Goal: Information Seeking & Learning: Learn about a topic

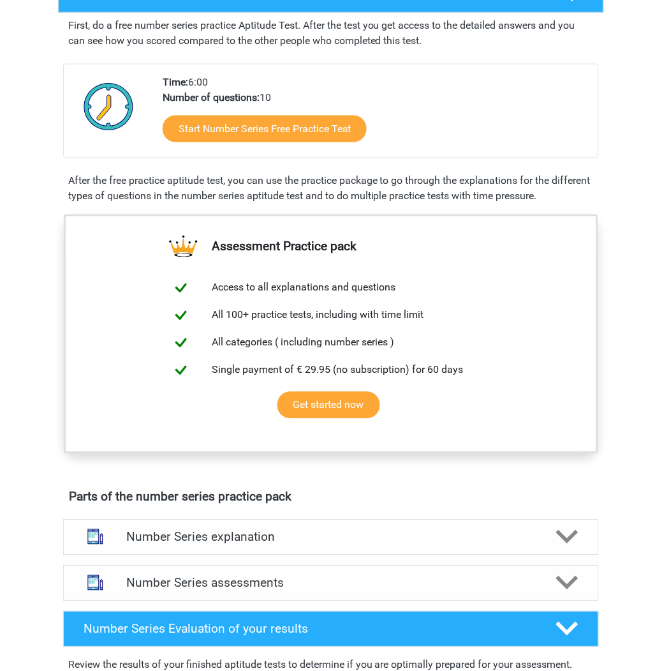
scroll to position [236, 0]
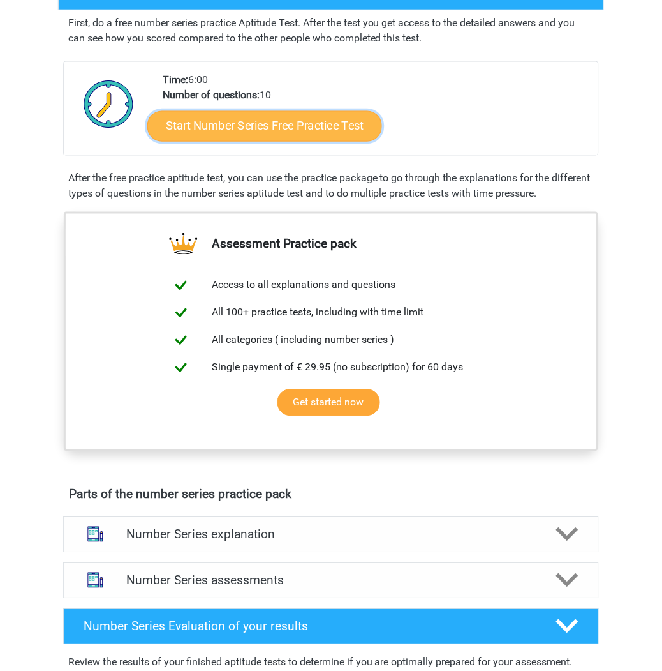
click at [284, 132] on link "Start Number Series Free Practice Test" at bounding box center [264, 125] width 235 height 31
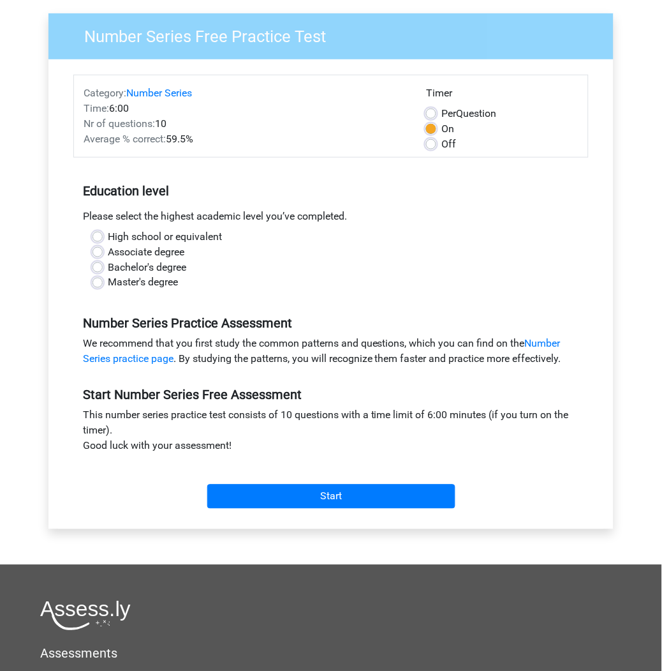
scroll to position [94, 0]
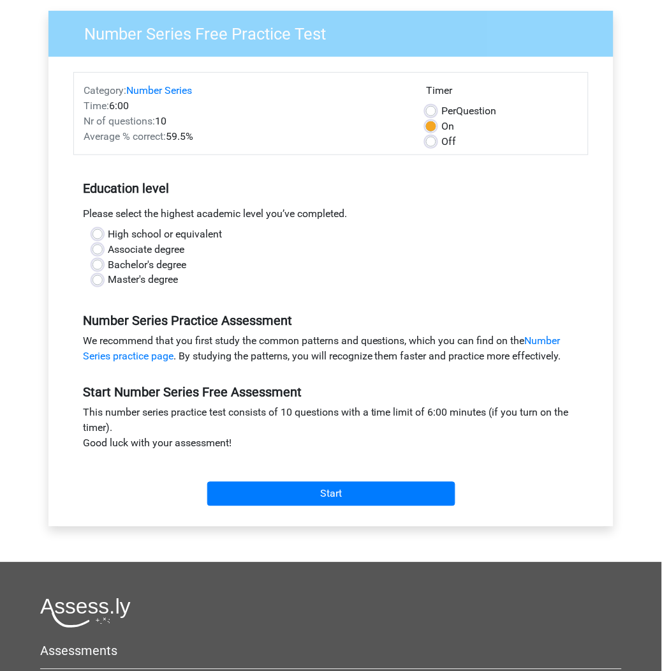
click at [145, 262] on label "Bachelor's degree" at bounding box center [147, 264] width 78 height 15
click at [103, 262] on input "Bachelor's degree" at bounding box center [98, 263] width 10 height 13
radio input "true"
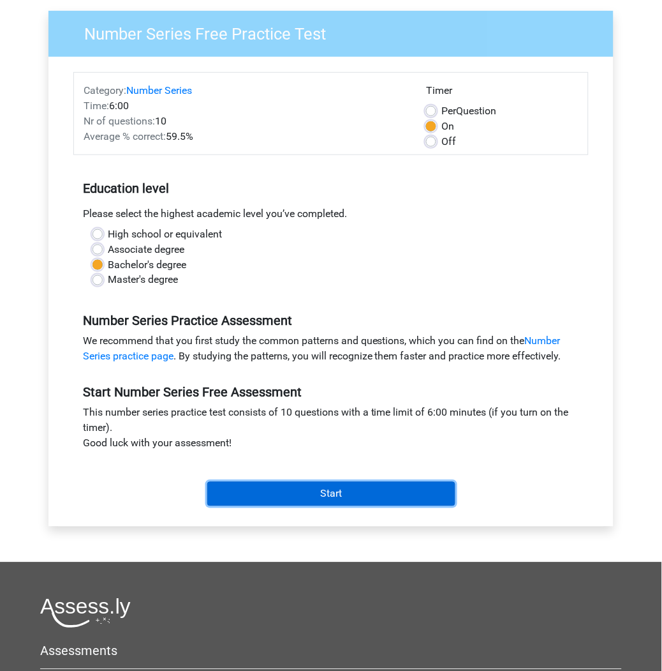
click at [361, 486] on input "Start" at bounding box center [331, 494] width 248 height 24
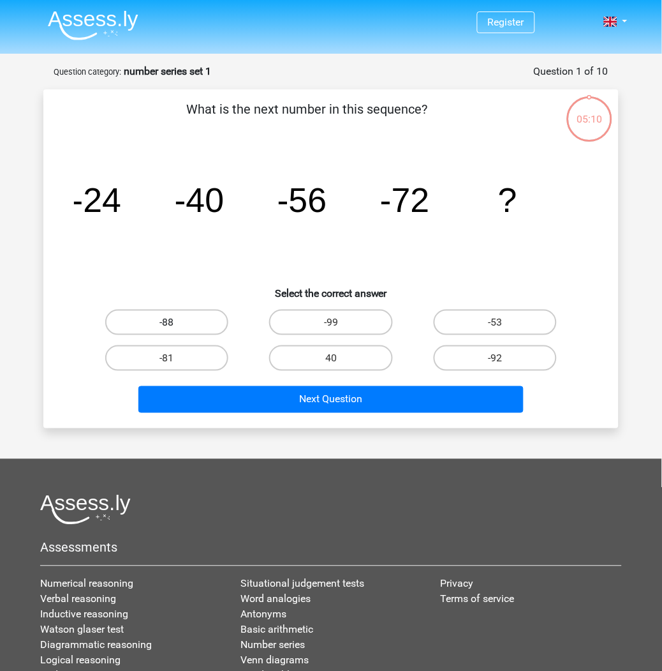
click at [175, 311] on label "-88" at bounding box center [166, 322] width 123 height 26
click at [175, 322] on input "-88" at bounding box center [171, 326] width 8 height 8
radio input "true"
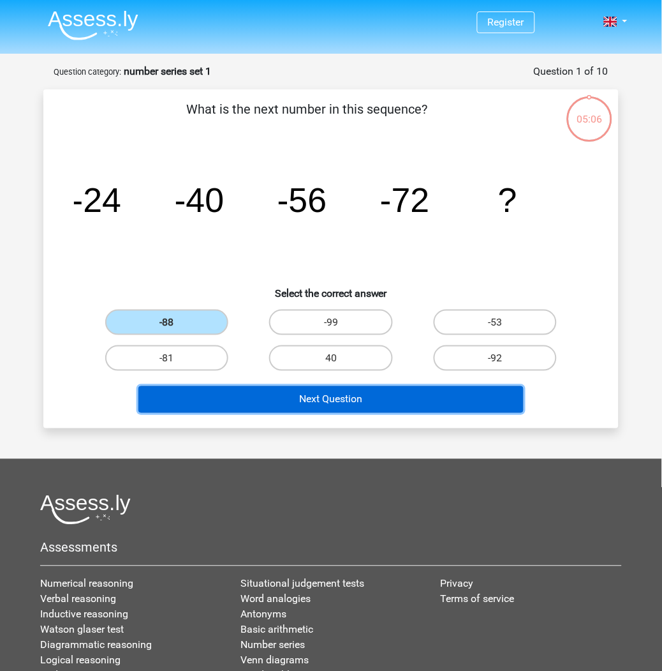
click at [378, 396] on button "Next Question" at bounding box center [331, 399] width 386 height 27
